Goal: Task Accomplishment & Management: Complete application form

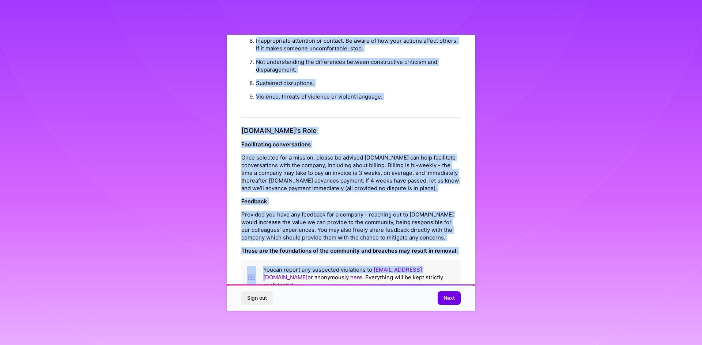
scroll to position [780, 0]
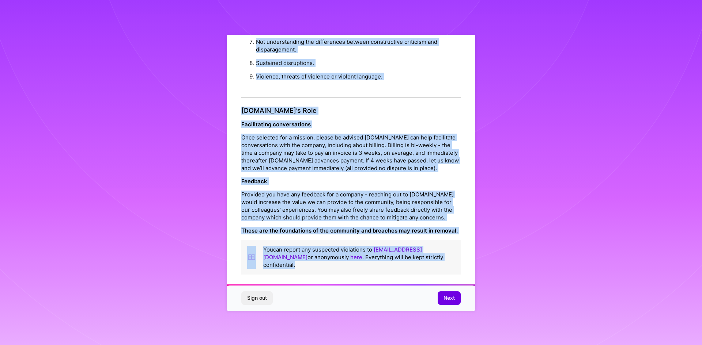
drag, startPoint x: 331, startPoint y: 66, endPoint x: 438, endPoint y: 264, distance: 225.7
copy div "Loremips Dolo si Ametcon Adip el sed D.Eius Temporin Utla et Dolorem! Al’en adm…"
click at [445, 299] on span "Next" at bounding box center [448, 298] width 11 height 7
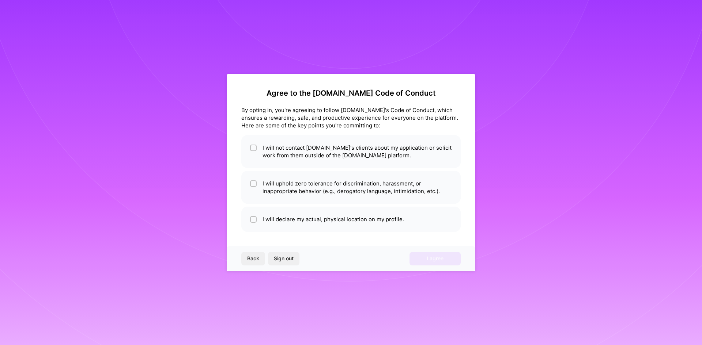
scroll to position [0, 0]
click at [254, 149] on input "checkbox" at bounding box center [253, 148] width 5 height 5
checkbox input "true"
click at [250, 183] on div at bounding box center [253, 184] width 7 height 7
checkbox input "true"
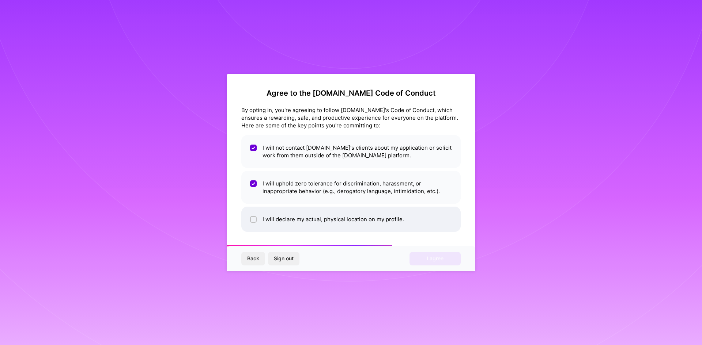
click at [253, 213] on li "I will declare my actual, physical location on my profile." at bounding box center [350, 219] width 219 height 25
checkbox input "true"
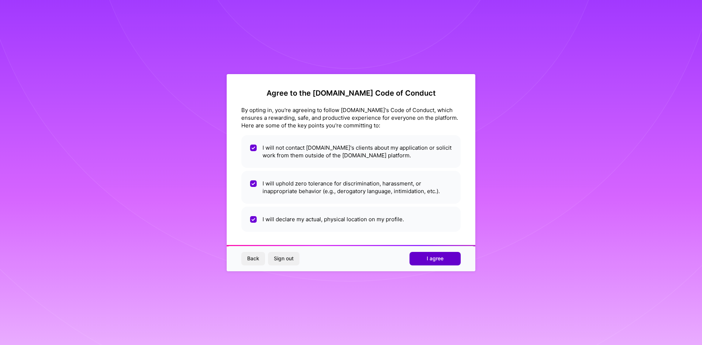
click at [443, 260] on button "I agree" at bounding box center [434, 258] width 51 height 13
